Goal: Task Accomplishment & Management: Use online tool/utility

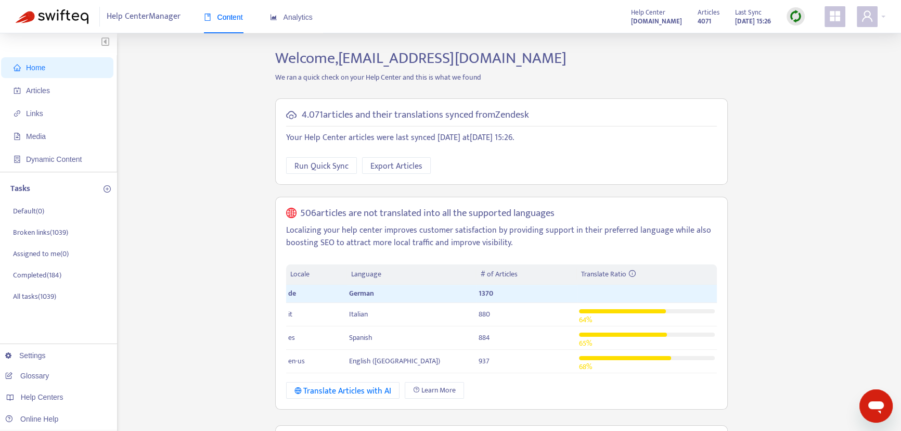
click at [802, 19] on div at bounding box center [795, 16] width 18 height 18
click at [811, 37] on link "Quick Sync" at bounding box center [817, 38] width 44 height 12
click at [25, 95] on span "Articles" at bounding box center [60, 90] width 92 height 21
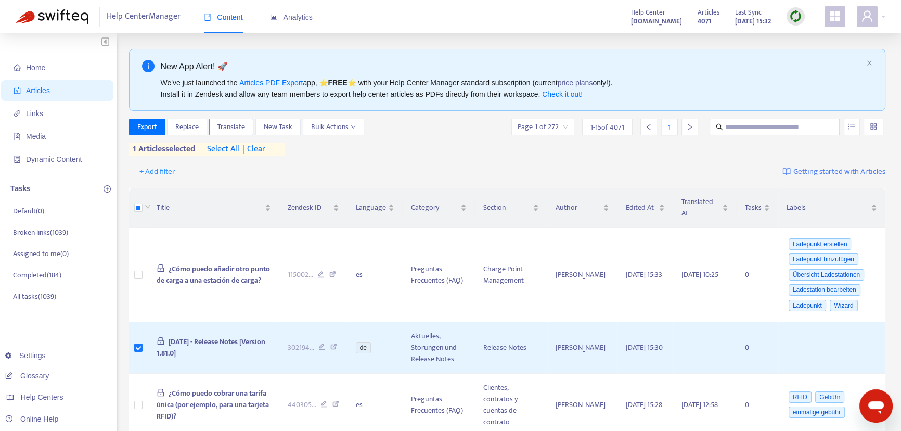
click at [240, 132] on span "Translate" at bounding box center [231, 126] width 28 height 11
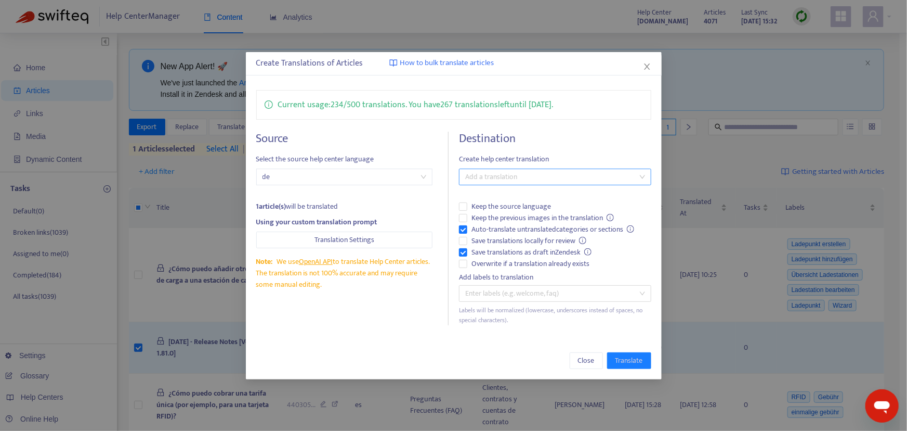
click at [507, 180] on div at bounding box center [550, 177] width 177 height 12
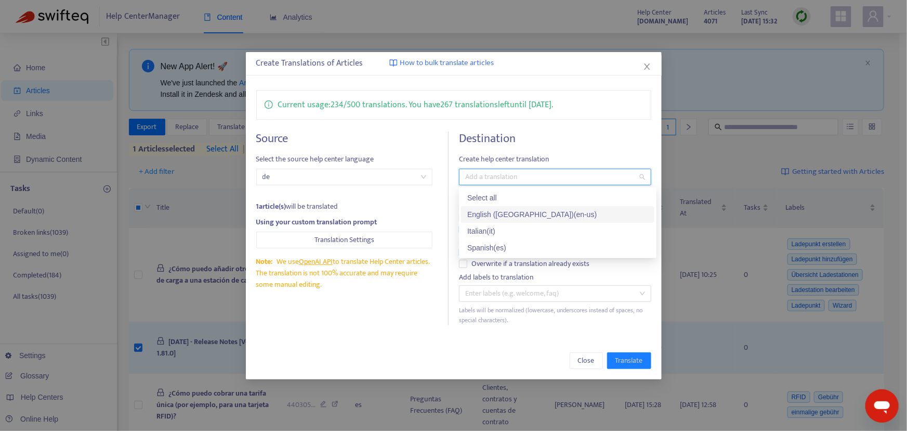
click at [501, 215] on div "English ([GEOGRAPHIC_DATA]) ( en-us )" at bounding box center [557, 214] width 181 height 11
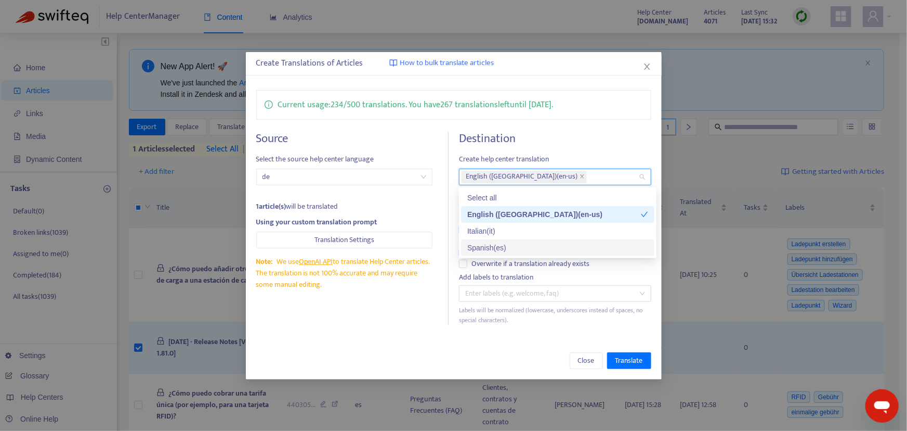
click at [487, 354] on div "Close Translate" at bounding box center [453, 360] width 395 height 17
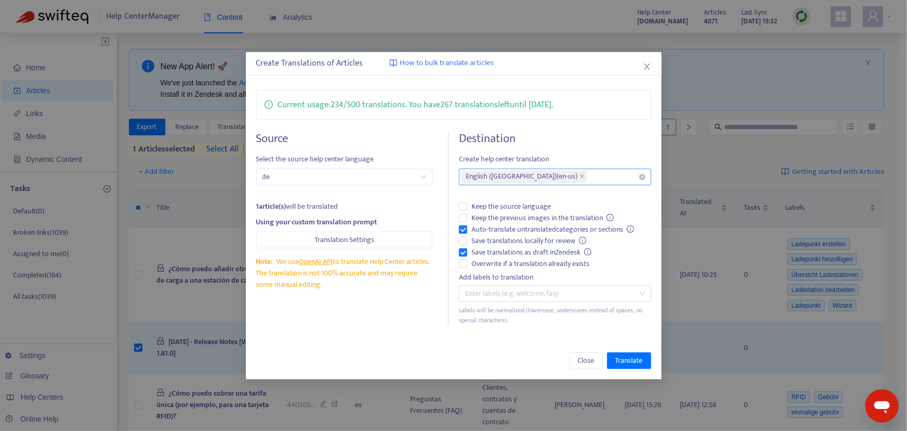
click at [584, 178] on div "English ([GEOGRAPHIC_DATA]) ( en-us )" at bounding box center [550, 177] width 177 height 15
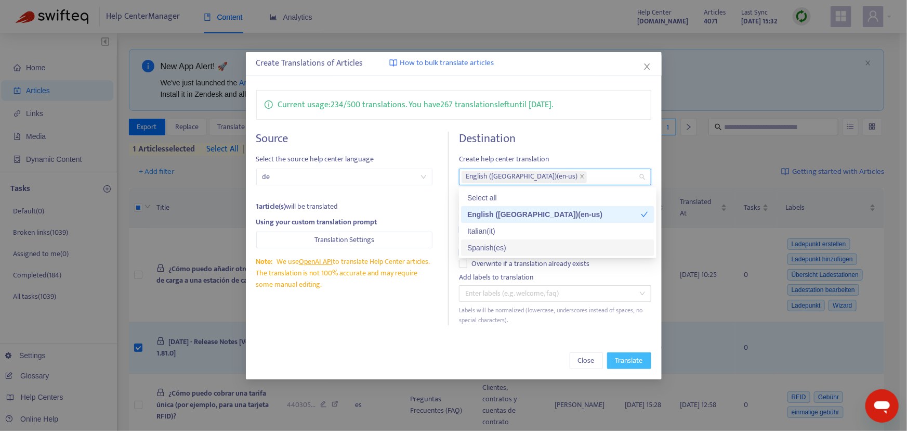
click at [626, 356] on span "Translate" at bounding box center [630, 360] width 28 height 11
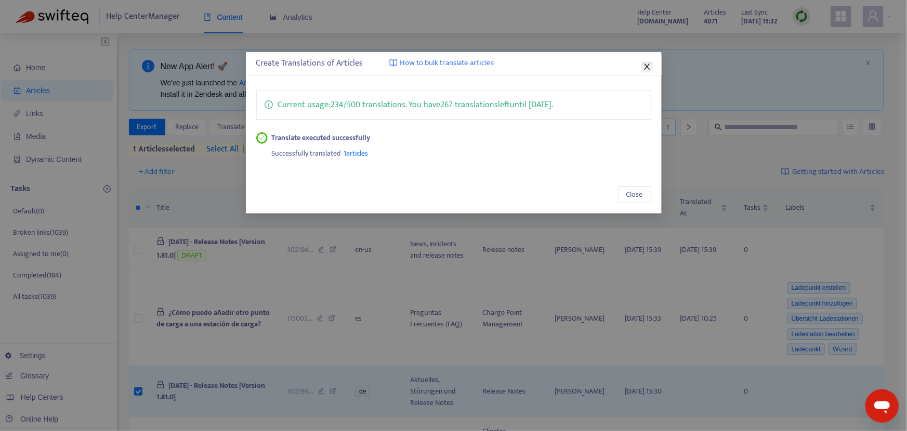
click at [648, 62] on icon "close" at bounding box center [647, 66] width 8 height 8
